Goal: Find specific page/section: Find specific page/section

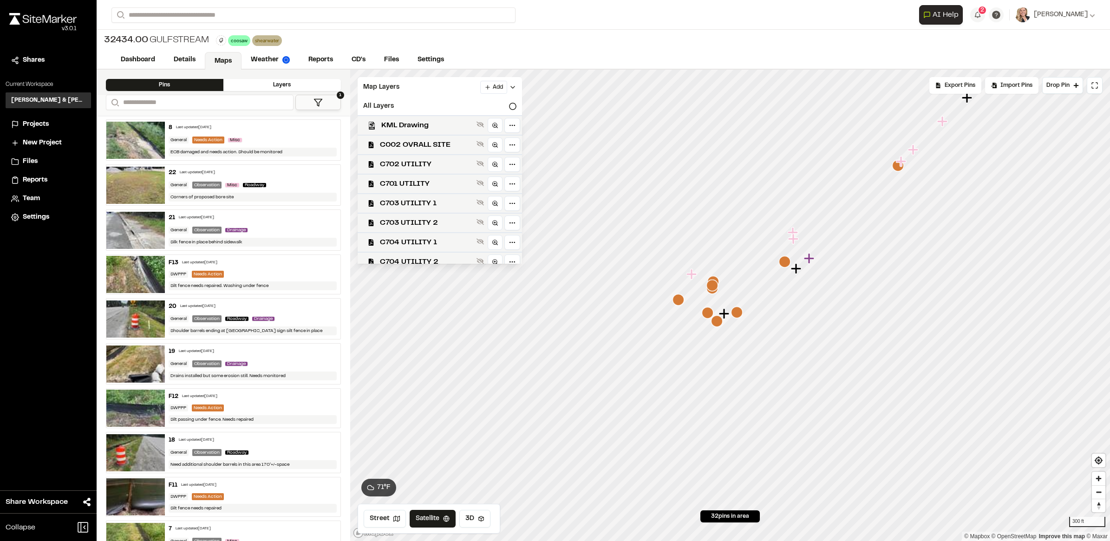
scroll to position [498, 0]
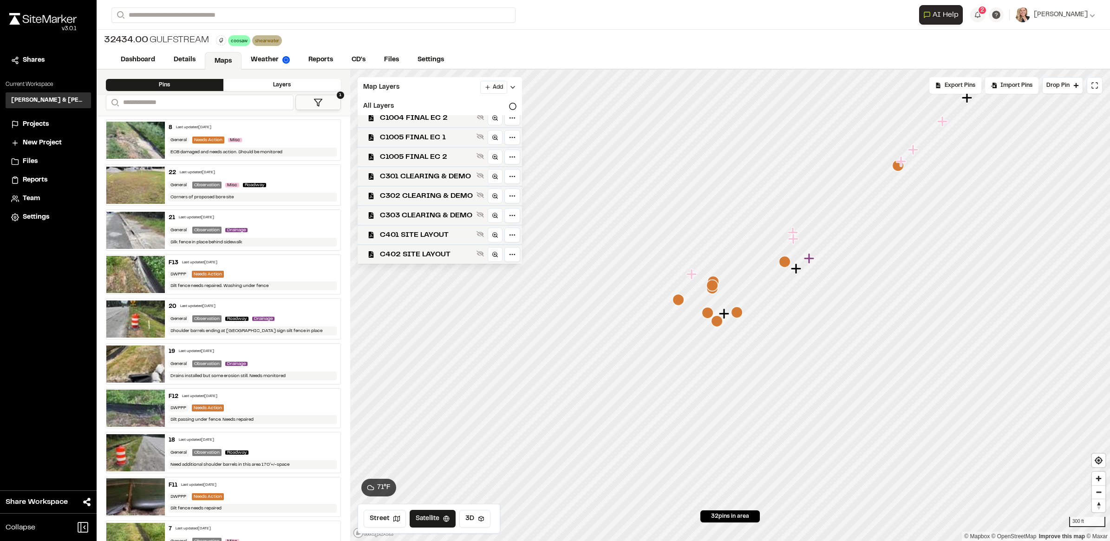
click at [51, 357] on div "Close sidebar v 3.0.1 Shares Current Workspace Davis & Floyd Inc. D& Projects N…" at bounding box center [48, 270] width 97 height 541
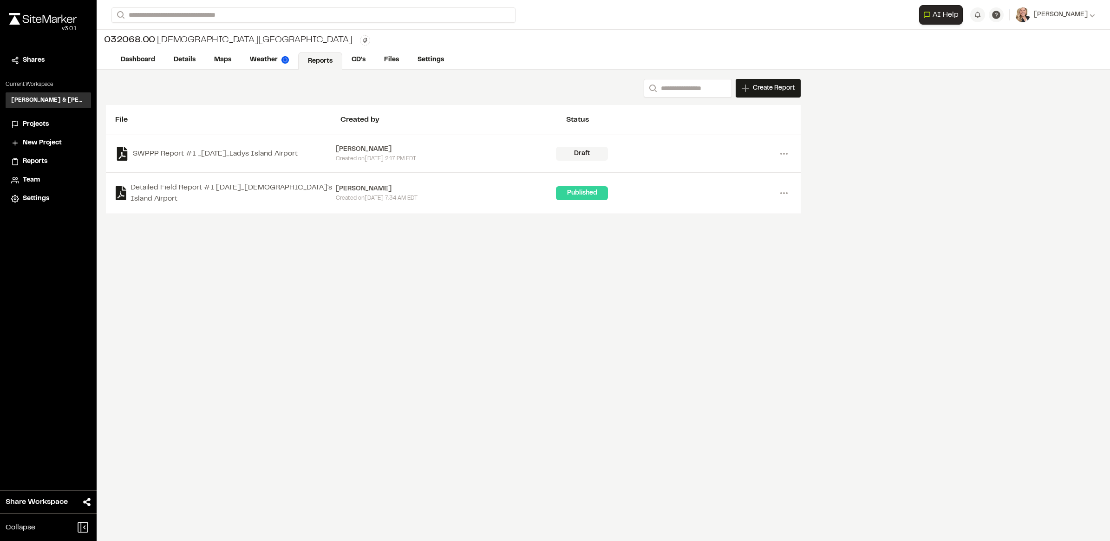
click at [411, 354] on div "Search Create Report New Report | 032068.00 Lady's Island Airport What type of …" at bounding box center [603, 305] width 1013 height 471
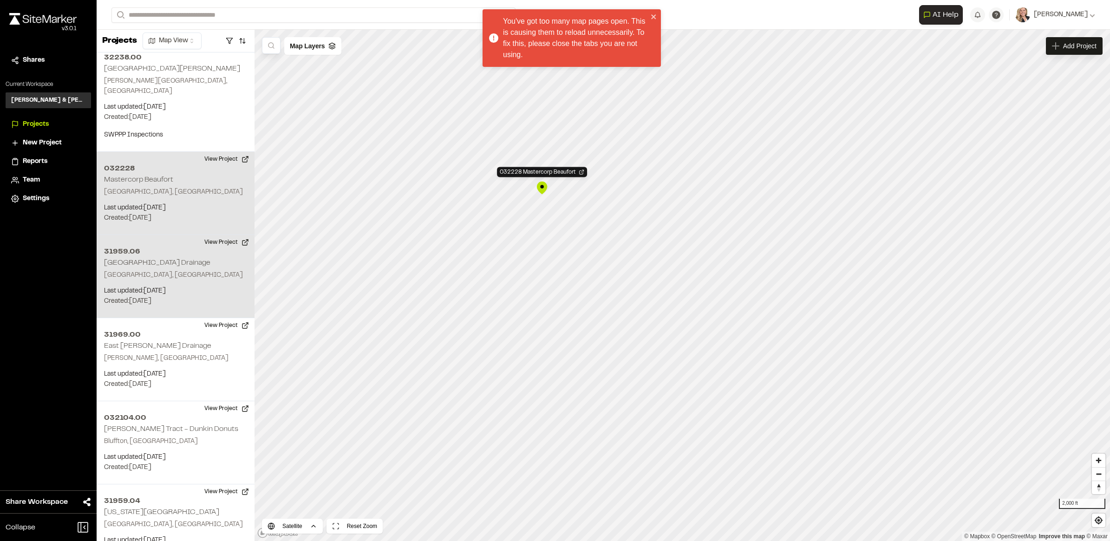
scroll to position [2540, 0]
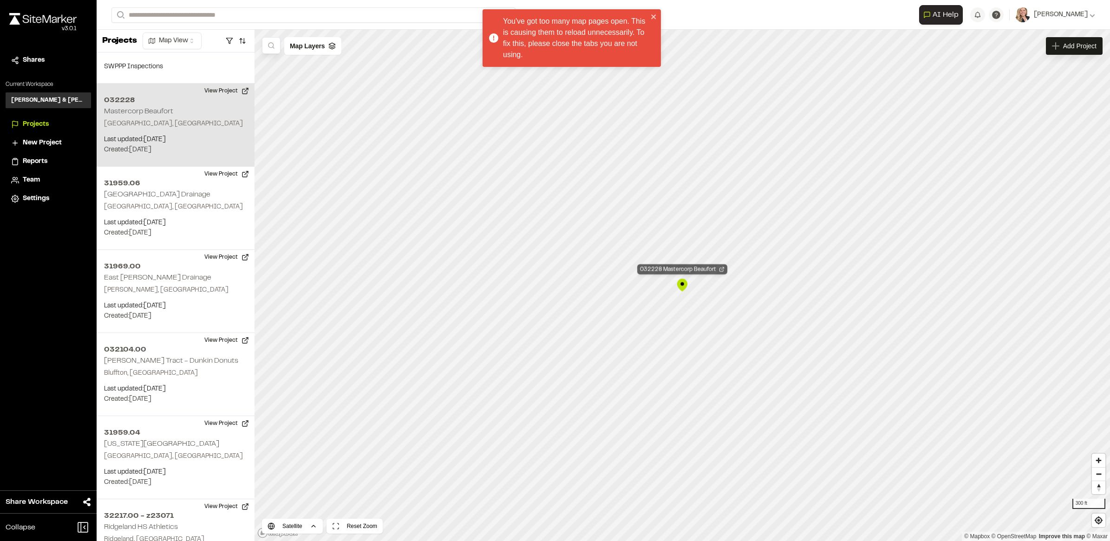
click at [716, 267] on div "032228 Mastercorp Beaufort" at bounding box center [682, 269] width 90 height 10
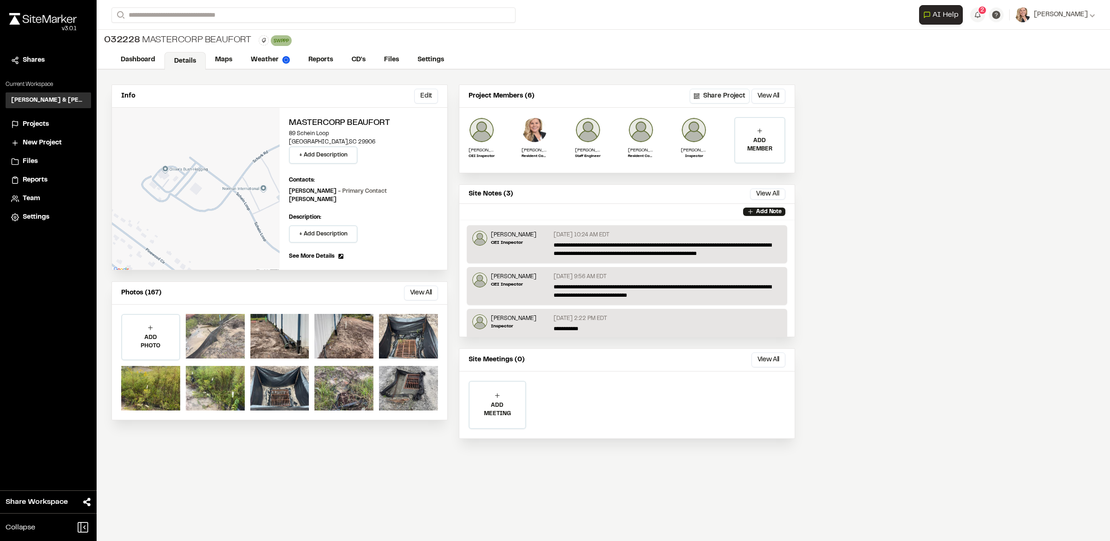
click at [217, 324] on div at bounding box center [215, 336] width 59 height 45
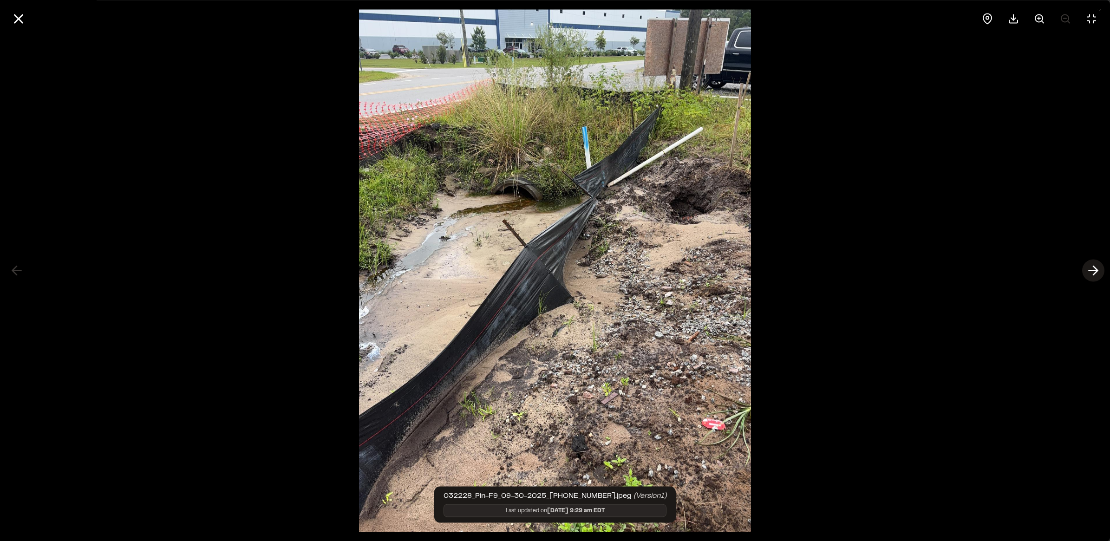
click at [1091, 263] on icon at bounding box center [1092, 271] width 15 height 16
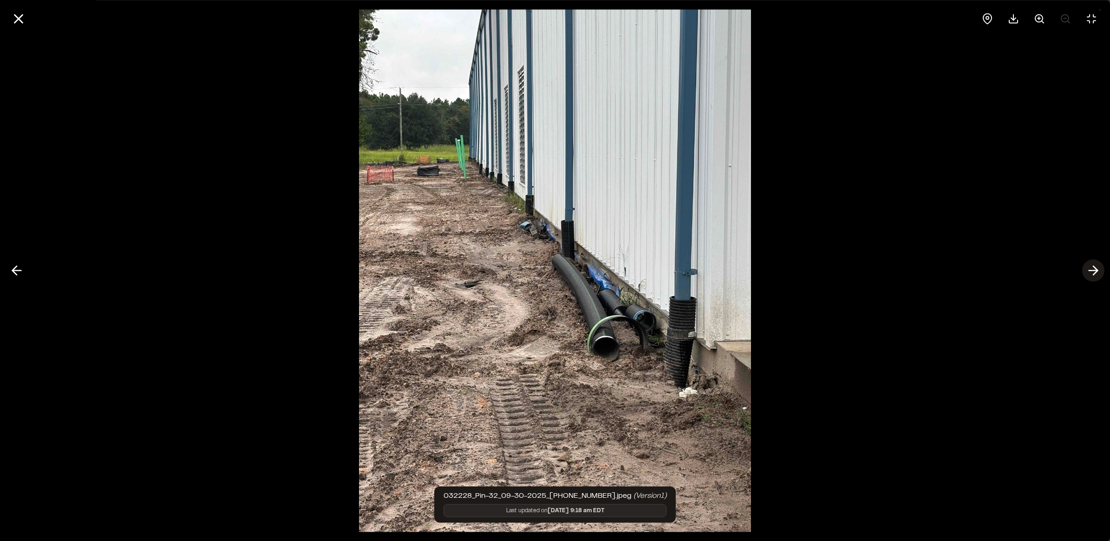
click at [1091, 263] on icon at bounding box center [1092, 271] width 15 height 16
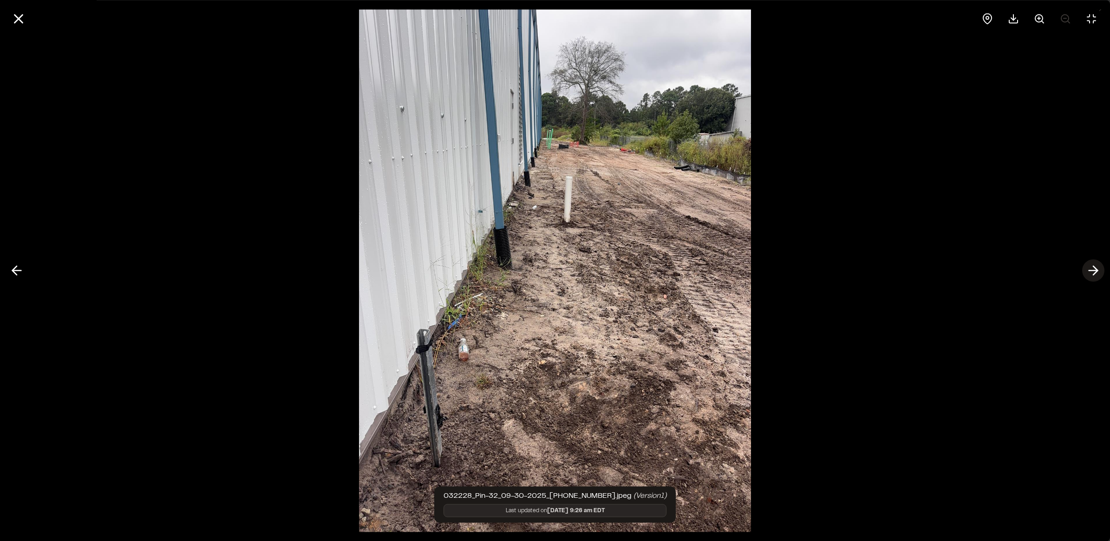
click at [1091, 263] on icon at bounding box center [1092, 271] width 15 height 16
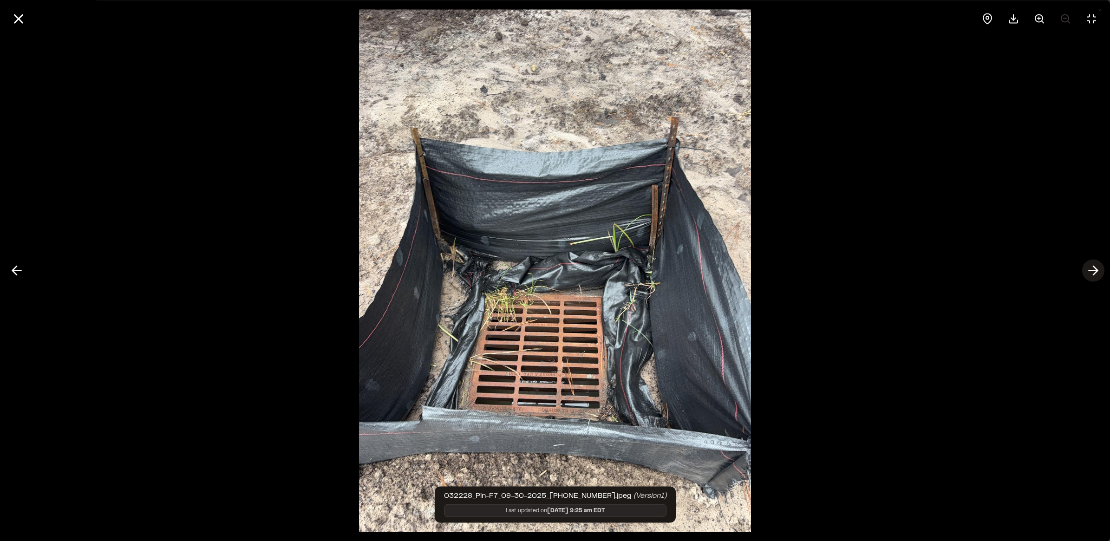
click at [1091, 263] on icon at bounding box center [1092, 271] width 15 height 16
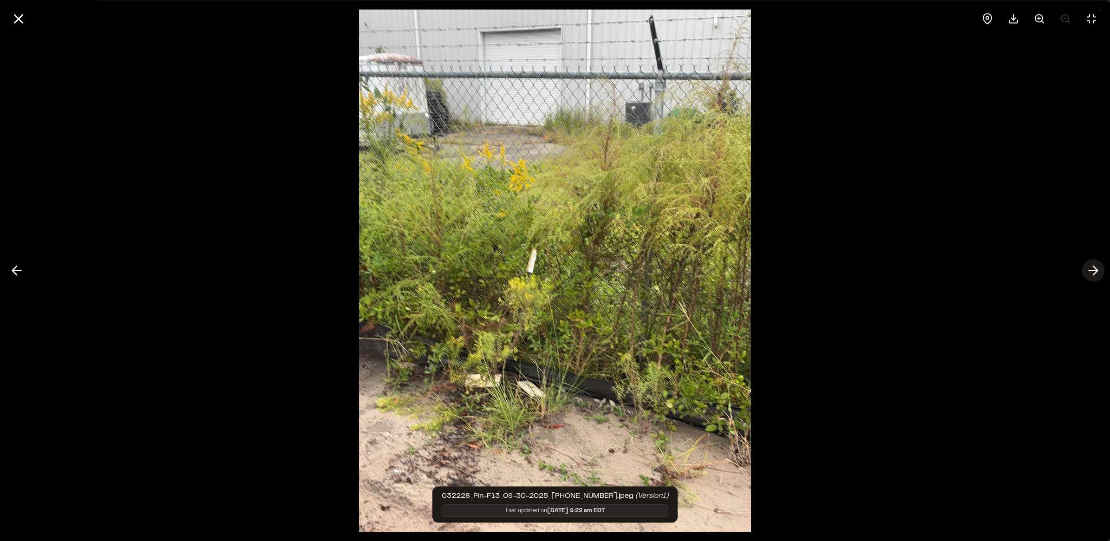
click at [1091, 263] on icon at bounding box center [1092, 271] width 15 height 16
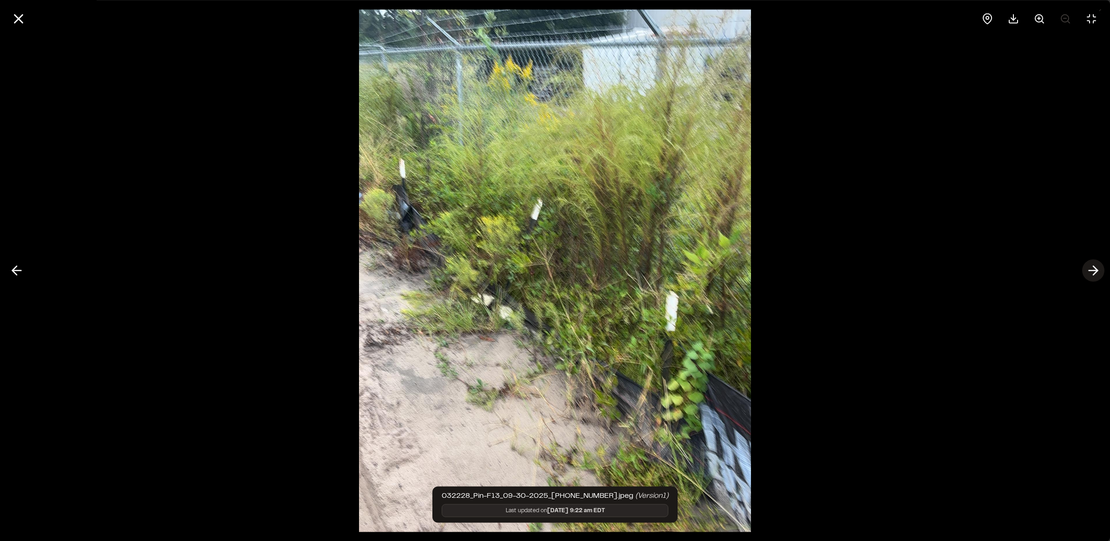
click at [1091, 263] on icon at bounding box center [1092, 271] width 15 height 16
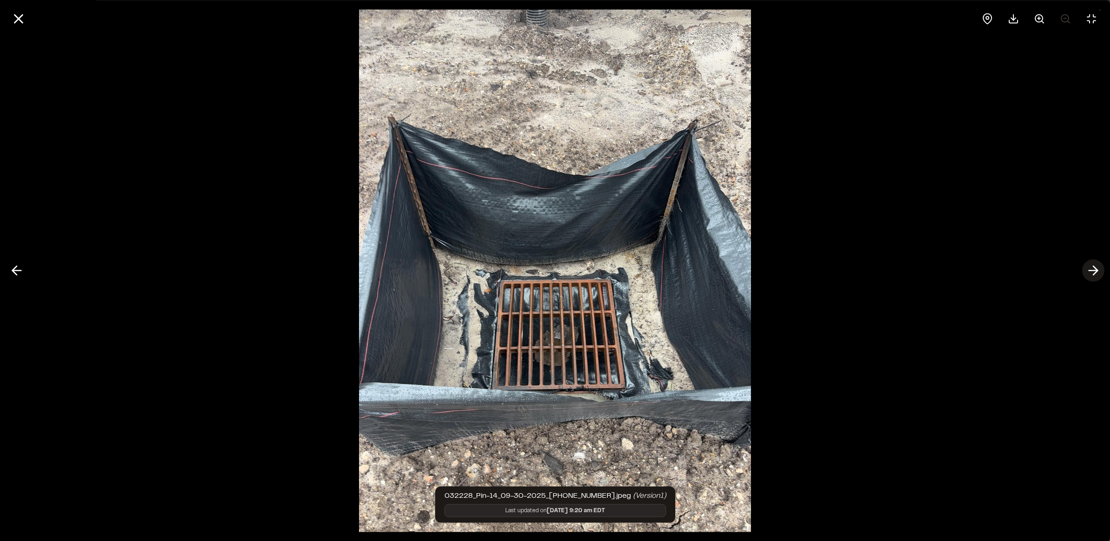
click at [1091, 263] on icon at bounding box center [1092, 271] width 15 height 16
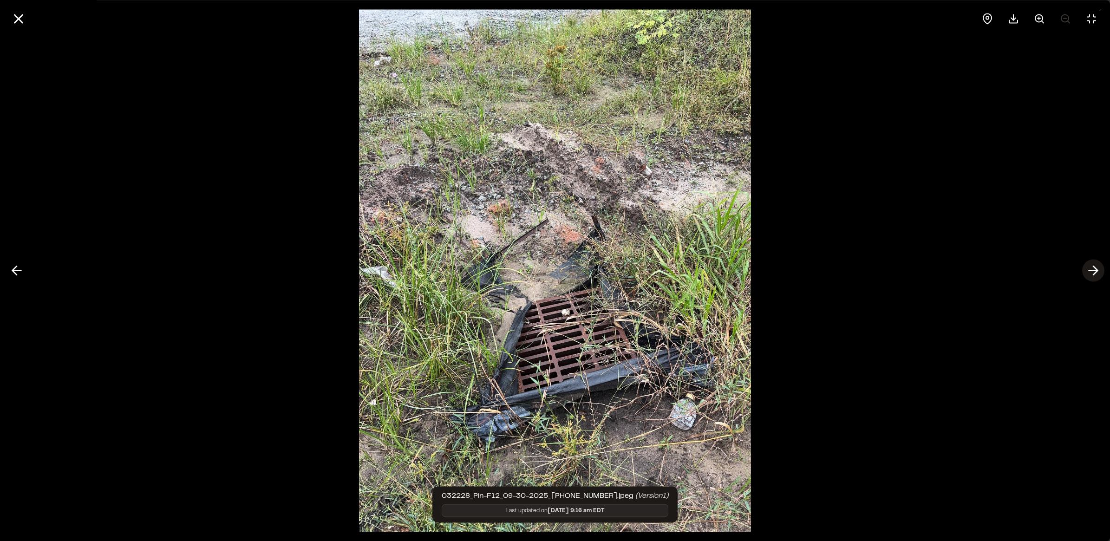
click at [1091, 263] on icon at bounding box center [1092, 271] width 15 height 16
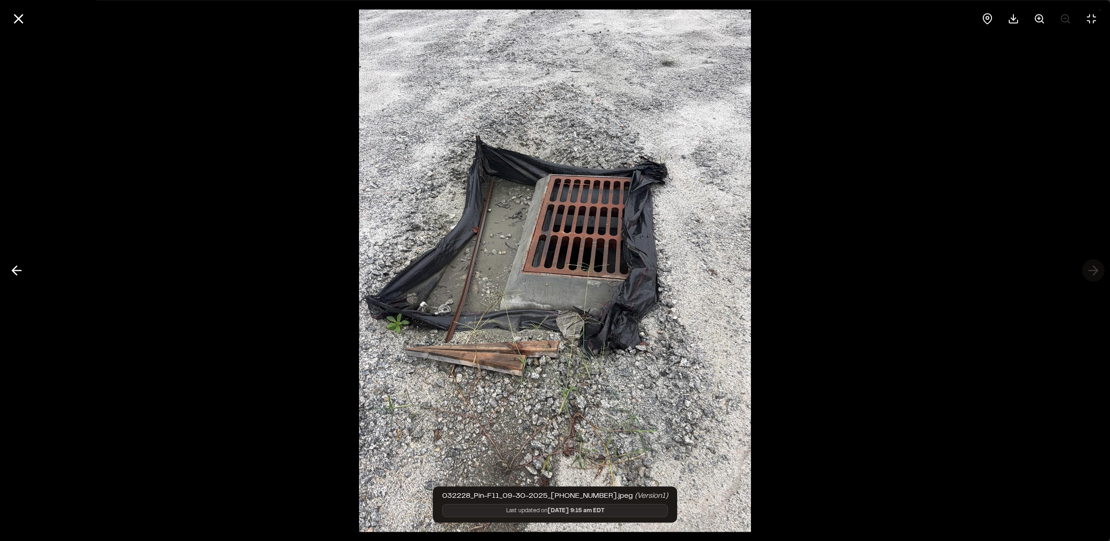
click at [1091, 262] on div at bounding box center [555, 270] width 1110 height 541
